Goal: Find specific page/section: Find specific page/section

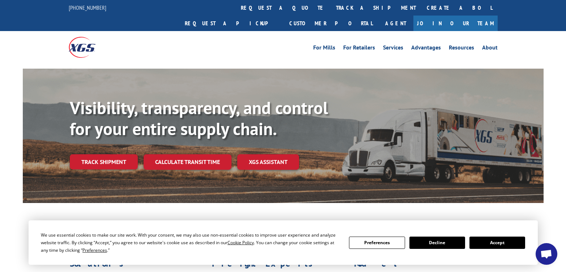
click at [468, 16] on link "Join Our Team" at bounding box center [455, 24] width 84 height 16
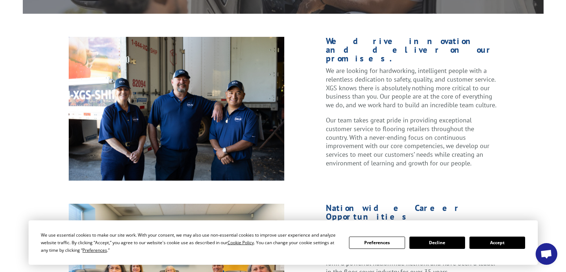
scroll to position [253, 0]
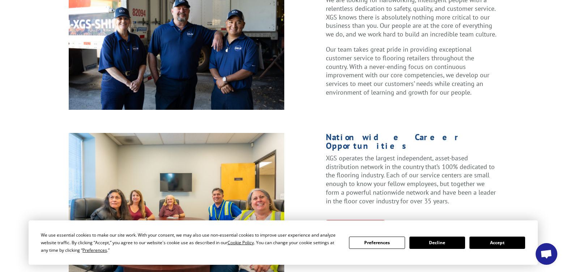
click at [430, 240] on button "Decline" at bounding box center [437, 243] width 56 height 12
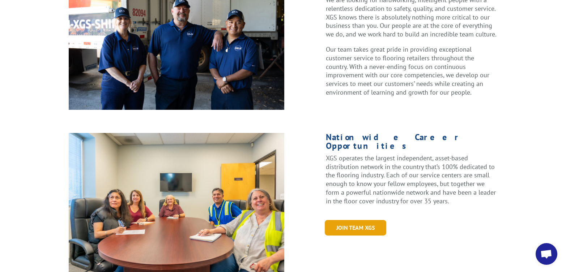
click at [352, 220] on link "Join Team XGS" at bounding box center [355, 228] width 61 height 16
